Goal: Task Accomplishment & Management: Manage account settings

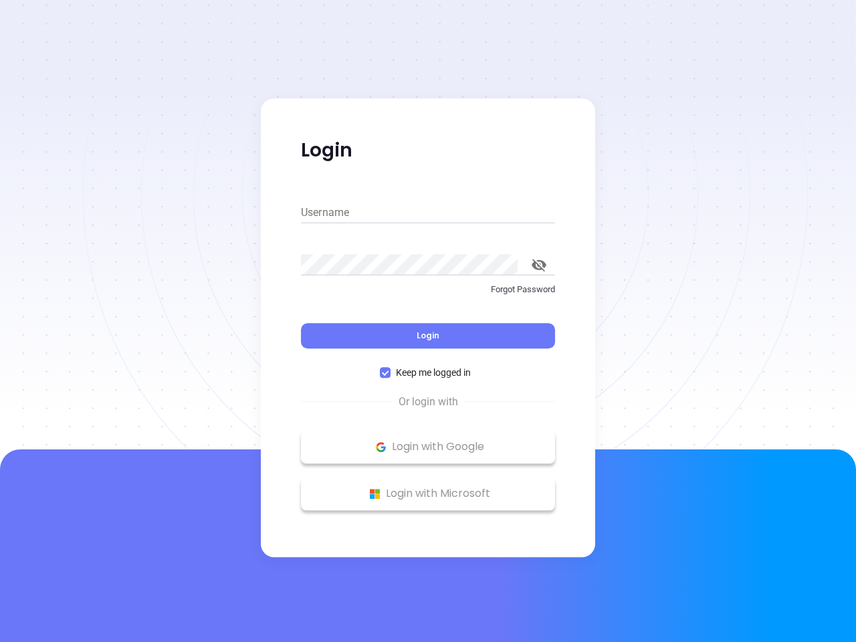
click at [428, 321] on div "Login" at bounding box center [428, 327] width 254 height 41
click at [428, 213] on input "Username" at bounding box center [428, 212] width 254 height 21
click at [539, 265] on icon "toggle password visibility" at bounding box center [539, 265] width 15 height 13
click at [428, 336] on span "Login" at bounding box center [428, 335] width 23 height 11
click at [428, 373] on span "Keep me logged in" at bounding box center [434, 372] width 86 height 15
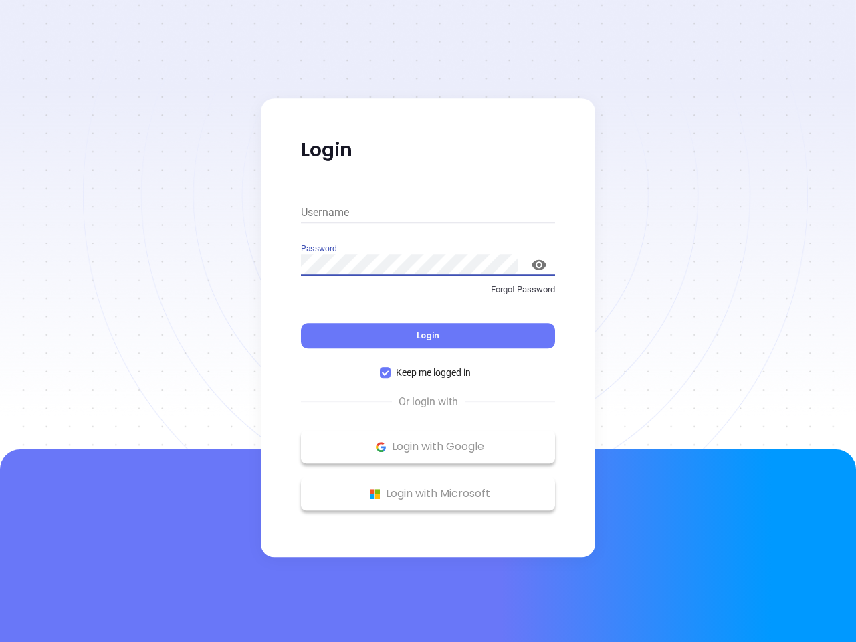
click at [391, 373] on input "Keep me logged in" at bounding box center [385, 372] width 11 height 11
checkbox input "false"
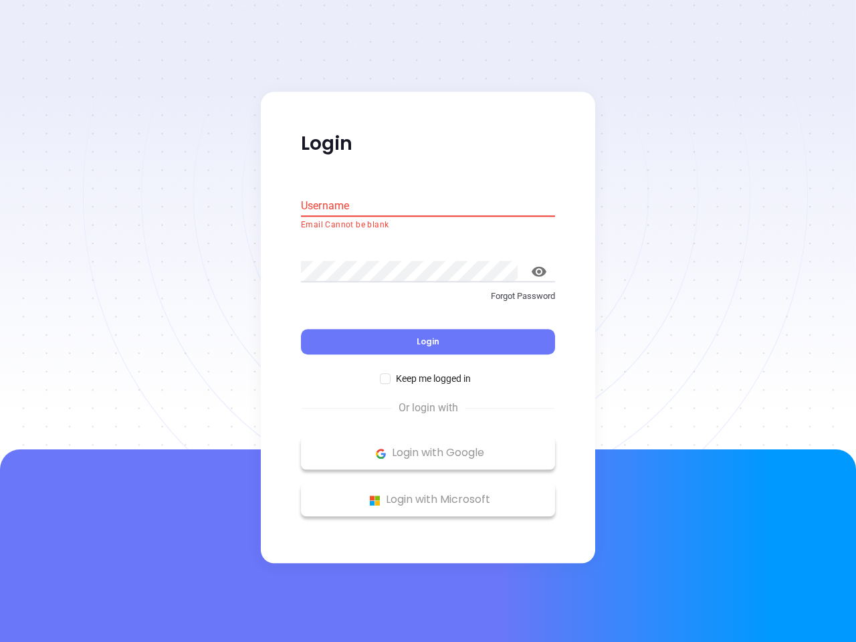
click at [428, 447] on p "Login with Google" at bounding box center [428, 453] width 241 height 20
click at [428, 494] on p "Login with Microsoft" at bounding box center [428, 500] width 241 height 20
